Goal: Contribute content: Add original content to the website for others to see

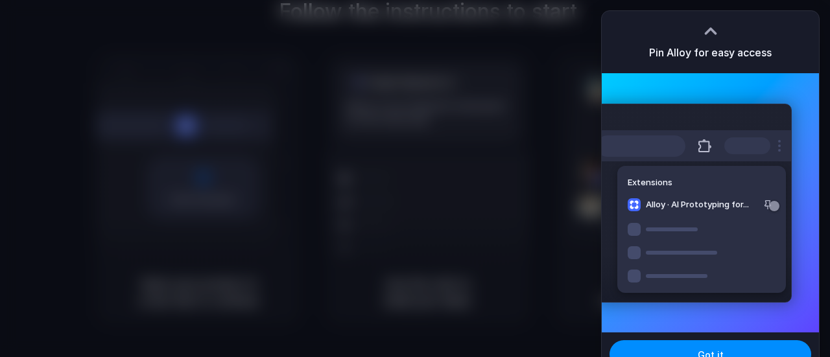
click at [731, 30] on div "Pin Alloy for easy access" at bounding box center [710, 42] width 217 height 62
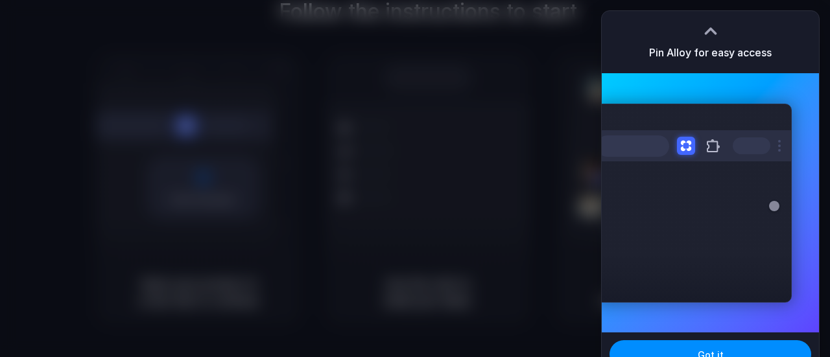
click at [708, 37] on div at bounding box center [710, 30] width 19 height 19
click at [568, 43] on div at bounding box center [415, 178] width 830 height 357
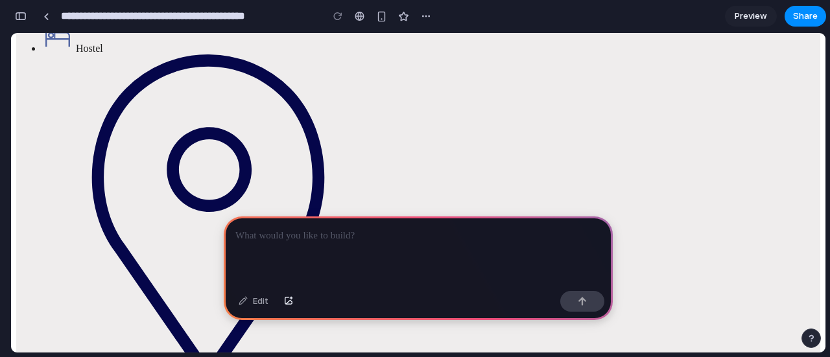
scroll to position [110, 0]
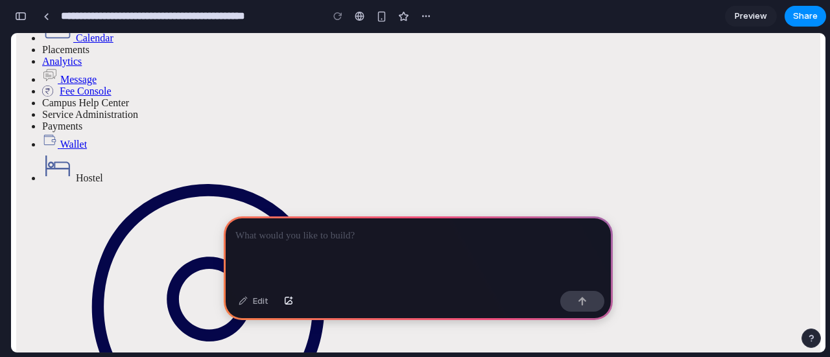
drag, startPoint x: 189, startPoint y: 241, endPoint x: 213, endPoint y: 242, distance: 24.0
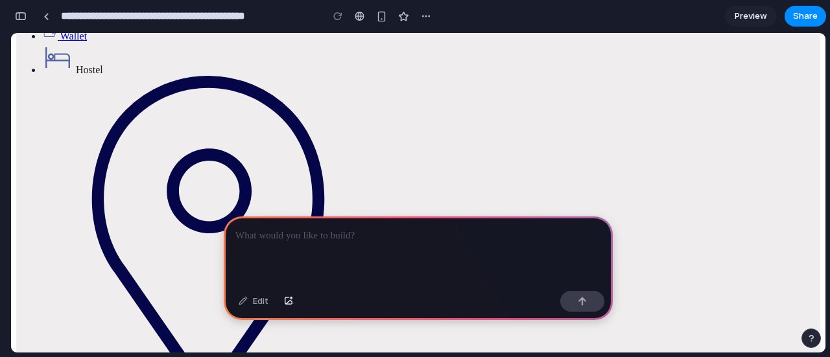
scroll to position [239, 0]
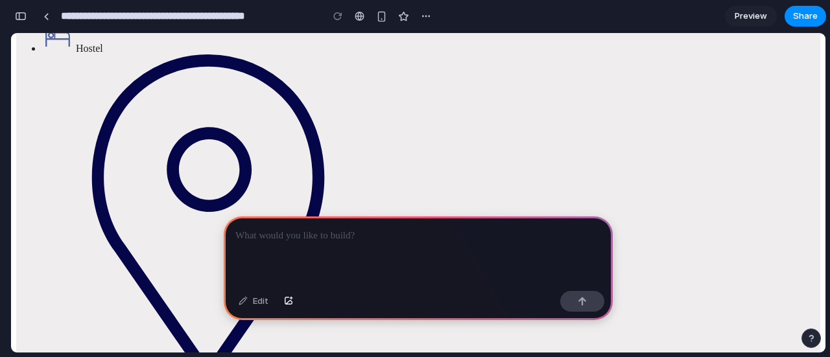
click at [534, 235] on p at bounding box center [418, 236] width 366 height 16
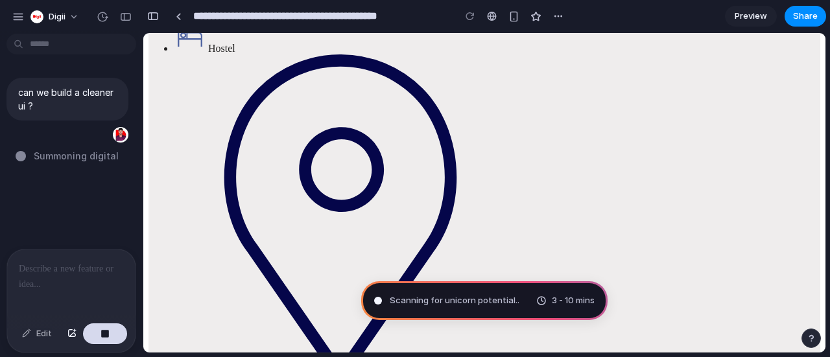
scroll to position [265, 0]
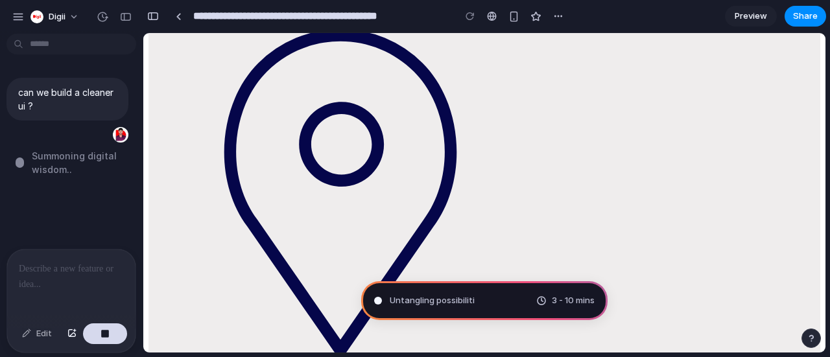
click at [52, 275] on div at bounding box center [71, 284] width 128 height 69
click at [63, 21] on span "Digii" at bounding box center [57, 16] width 17 height 13
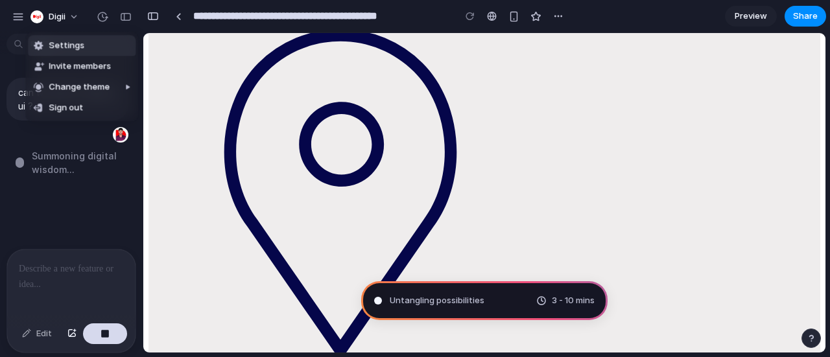
click at [64, 16] on div "Settings Invite members Change theme Sign out" at bounding box center [415, 178] width 830 height 357
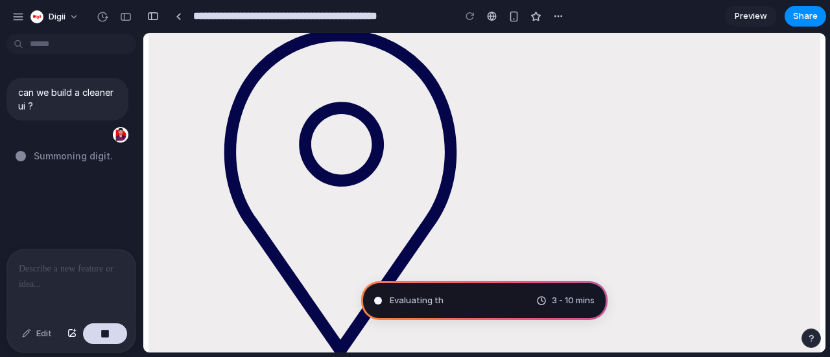
type input "**********"
